Goal: Transaction & Acquisition: Purchase product/service

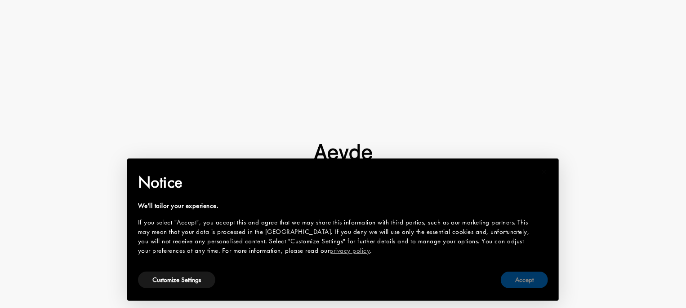
click at [514, 281] on button "Accept" at bounding box center [524, 280] width 47 height 17
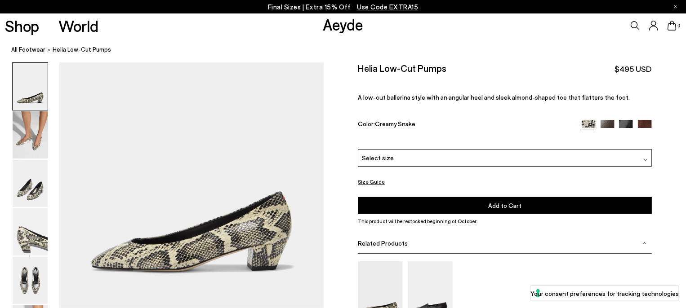
click at [636, 32] on div "0" at bounding box center [571, 25] width 229 height 24
click at [635, 23] on icon at bounding box center [635, 25] width 9 height 9
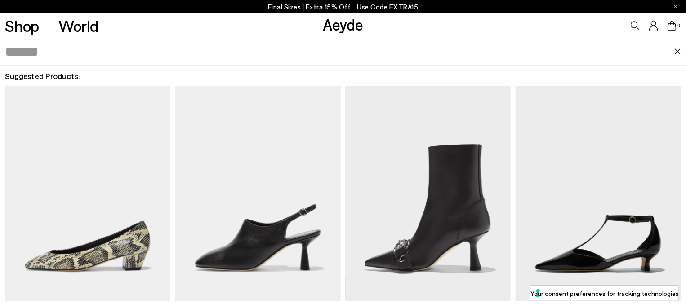
click at [54, 55] on input "text" at bounding box center [340, 51] width 670 height 27
type input "*****"
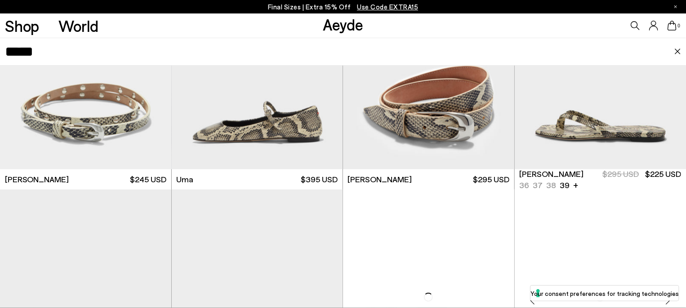
scroll to position [174, 0]
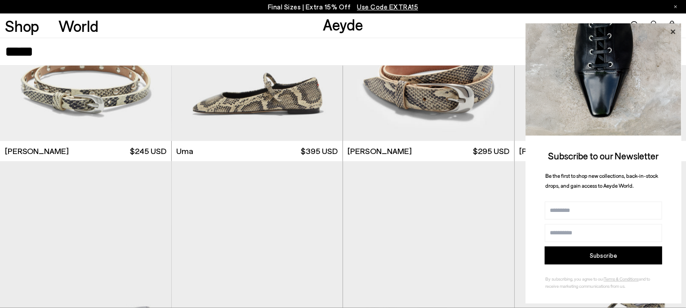
click at [672, 29] on icon at bounding box center [673, 32] width 12 height 12
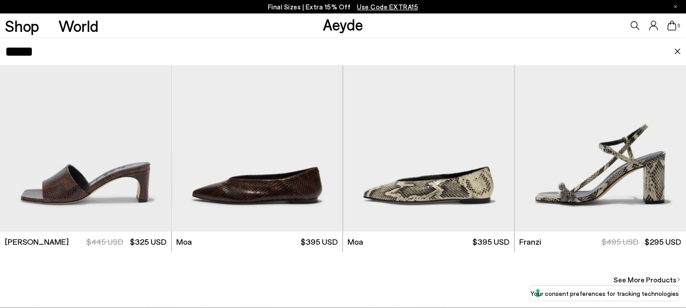
scroll to position [574, 0]
click at [670, 282] on span "See More Products" at bounding box center [645, 280] width 63 height 11
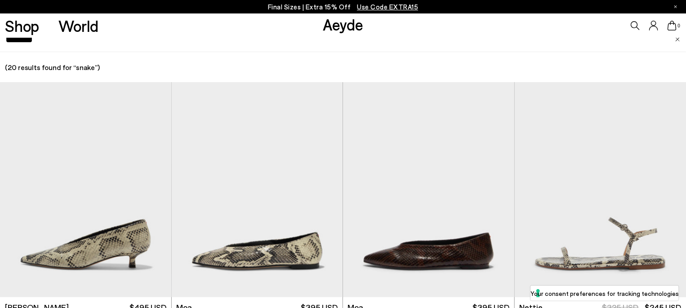
scroll to position [7, 0]
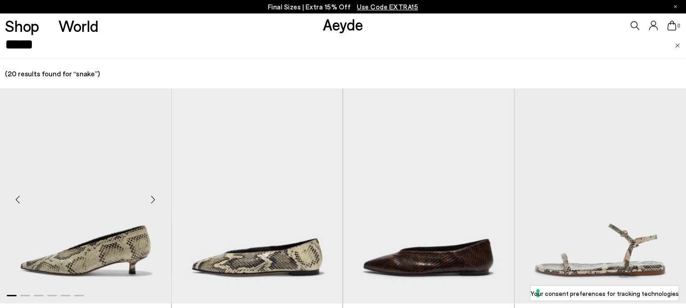
click at [121, 232] on img "1 / 6" at bounding box center [85, 196] width 171 height 215
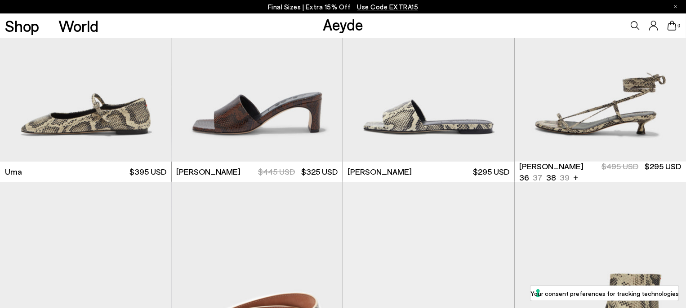
scroll to position [784, 0]
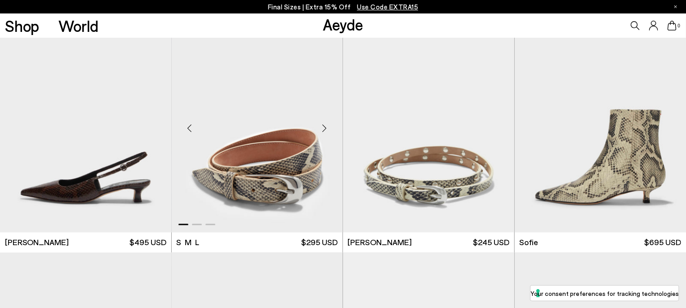
click at [324, 130] on div "Next slide" at bounding box center [324, 129] width 27 height 27
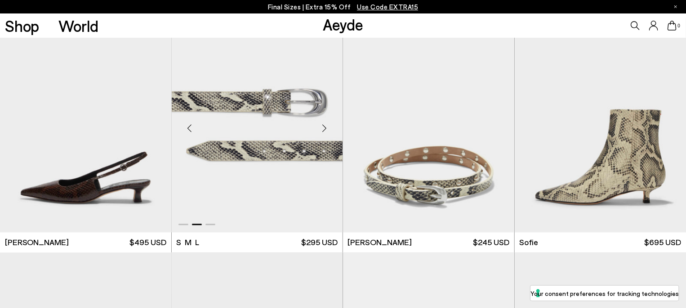
click at [318, 128] on div "Next slide" at bounding box center [324, 129] width 27 height 27
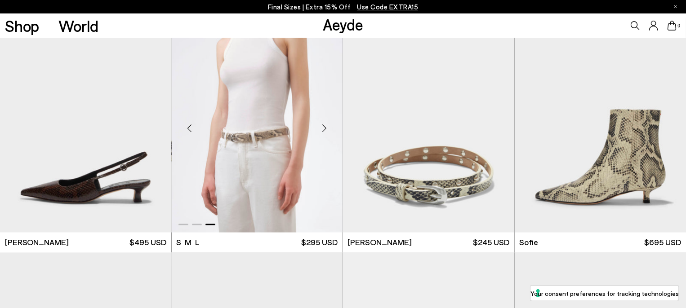
click at [318, 128] on div "Next slide" at bounding box center [324, 129] width 27 height 27
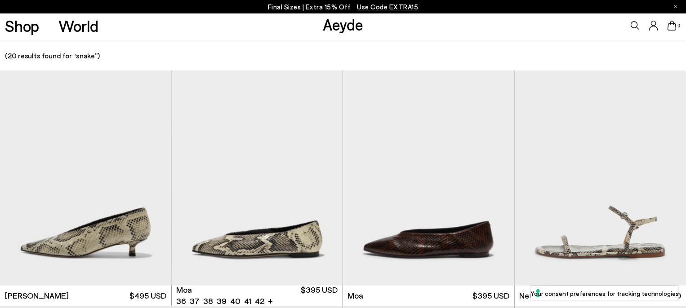
scroll to position [151, 0]
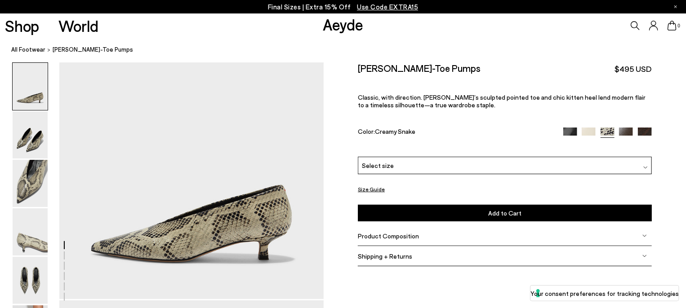
scroll to position [9, 0]
click at [372, 191] on button "Size Guide" at bounding box center [371, 189] width 27 height 11
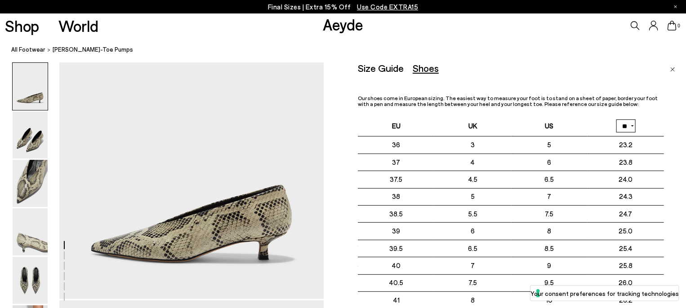
click at [672, 70] on img "Close" at bounding box center [672, 69] width 5 height 4
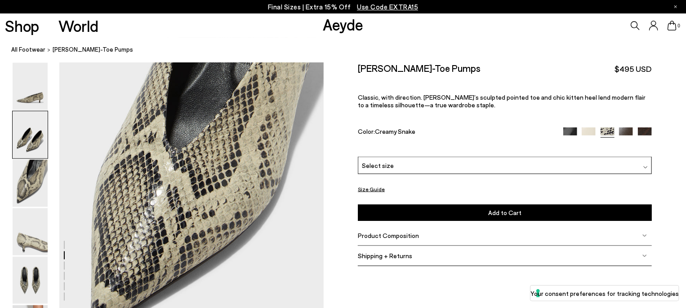
scroll to position [0, 0]
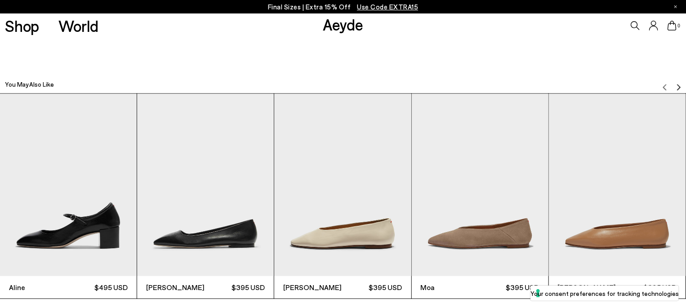
scroll to position [2633, 0]
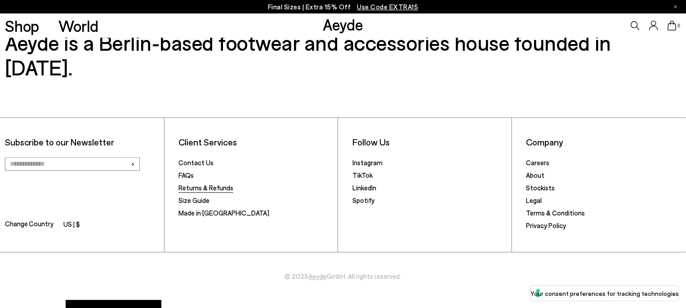
click at [205, 184] on link "Returns & Refunds" at bounding box center [206, 188] width 55 height 8
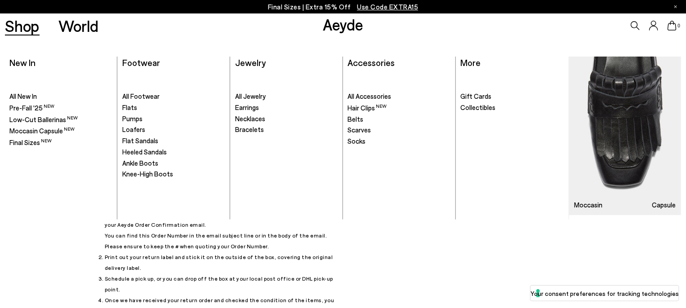
click at [33, 30] on link "Shop" at bounding box center [22, 26] width 35 height 16
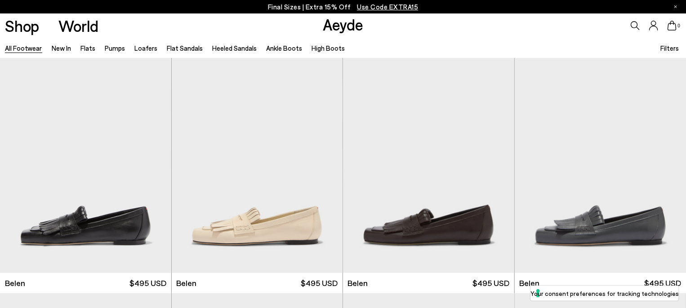
click at [638, 25] on icon at bounding box center [635, 25] width 9 height 9
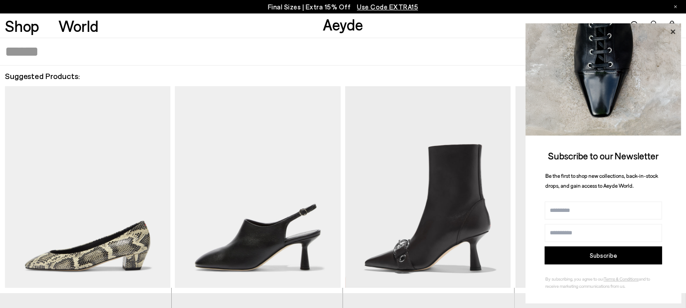
click at [671, 33] on icon at bounding box center [673, 32] width 12 height 12
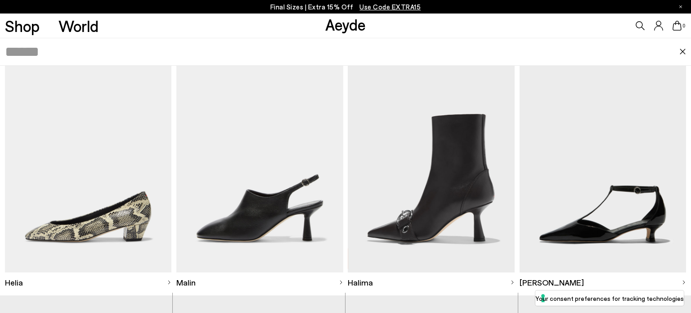
scroll to position [29, 0]
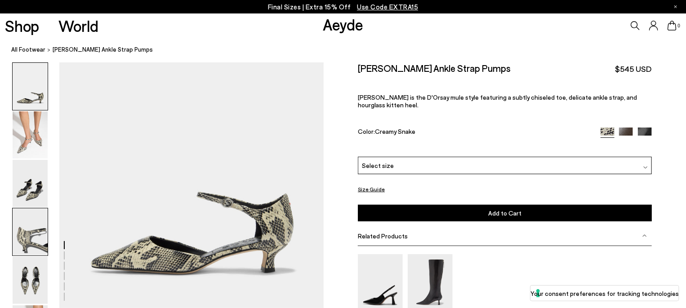
click at [26, 236] on img at bounding box center [30, 232] width 35 height 47
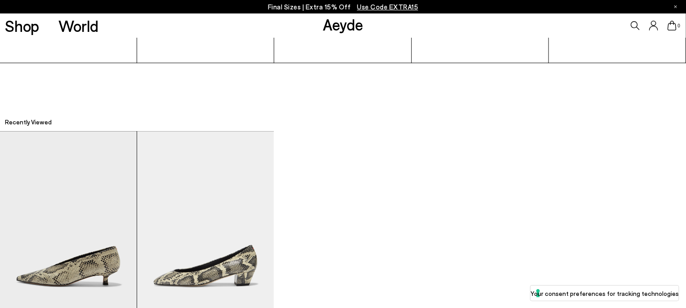
scroll to position [2288, 0]
click at [79, 258] on img "1 / 2" at bounding box center [68, 223] width 137 height 183
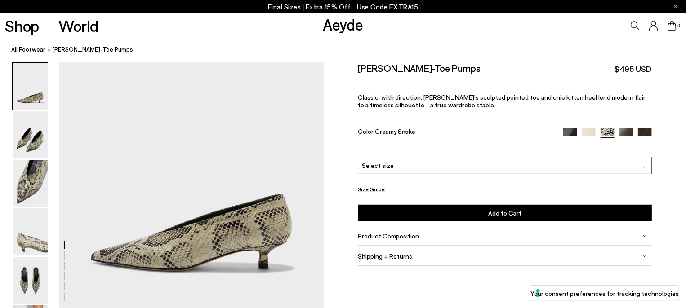
click at [613, 168] on div "Select size" at bounding box center [505, 166] width 294 height 18
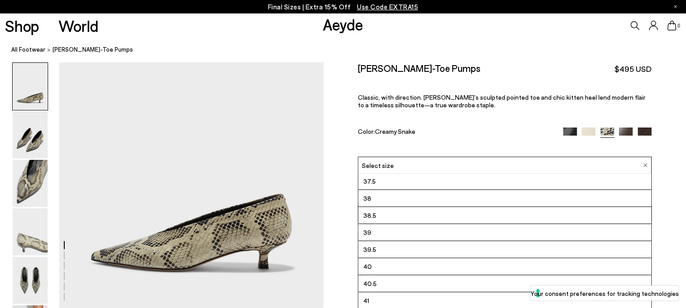
scroll to position [50, 0]
click at [379, 235] on li "39.5" at bounding box center [504, 235] width 293 height 17
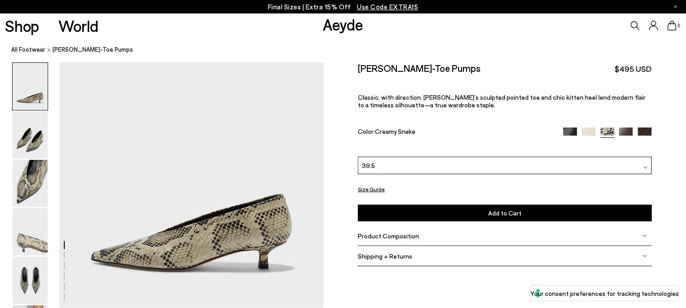
click at [516, 212] on span "Add to Cart" at bounding box center [504, 214] width 33 height 8
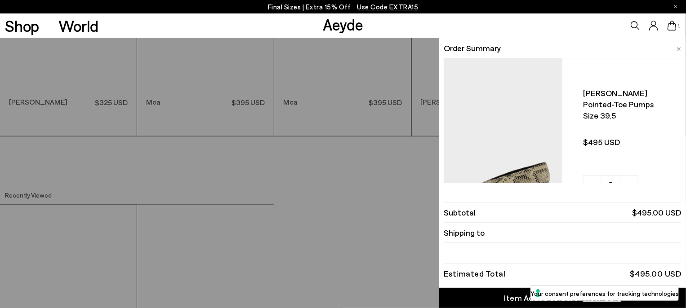
scroll to position [1804, 0]
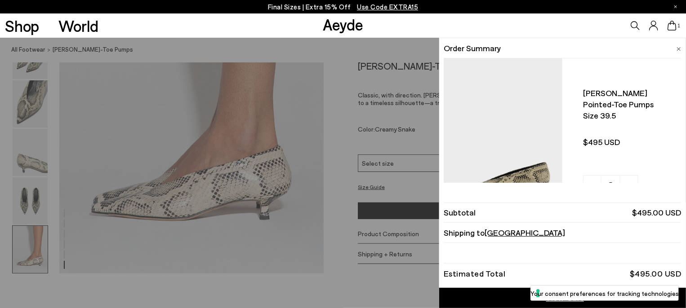
click at [671, 28] on icon at bounding box center [672, 26] width 9 height 10
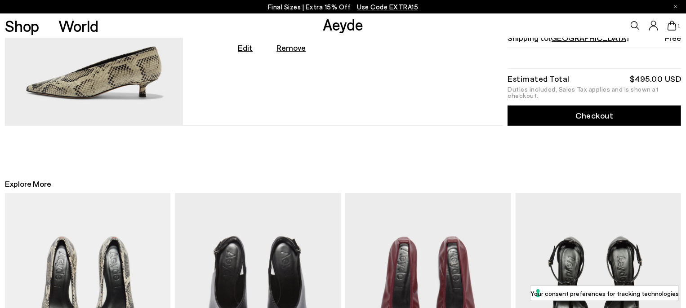
scroll to position [109, 0]
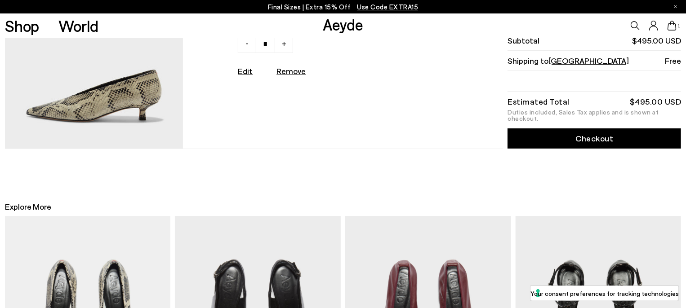
click at [585, 142] on link "Checkout" at bounding box center [595, 139] width 174 height 20
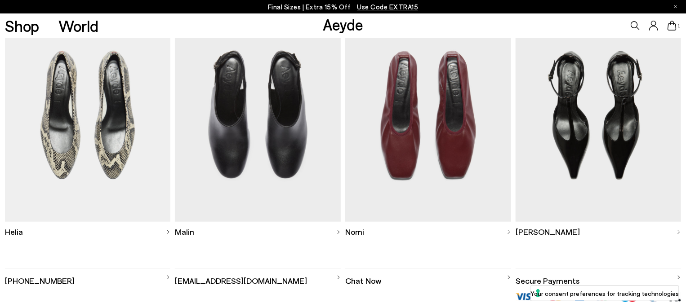
scroll to position [318, 0]
